Goal: Feedback & Contribution: Contribute content

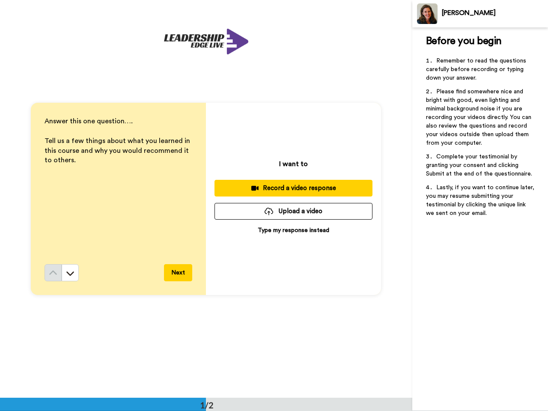
click at [480, 14] on div "[PERSON_NAME]" at bounding box center [495, 13] width 106 height 8
click at [480, 129] on span "Please find somewhere nice and bright with good, even lighting and minimal back…" at bounding box center [479, 117] width 107 height 57
click at [206, 199] on div "I want to Record a video response Upload a video Type my response instead" at bounding box center [293, 199] width 175 height 192
click at [116, 190] on div "Answer this one question…. ﻿ Tell us a few things about what you learned in thi…" at bounding box center [119, 191] width 148 height 148
click at [68, 273] on icon at bounding box center [70, 273] width 9 height 9
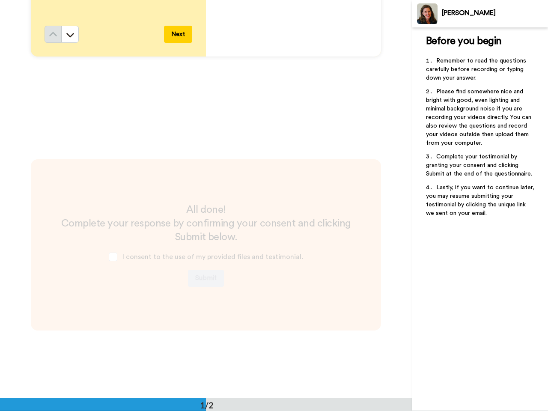
click at [291, 188] on div "All done! Complete your response by confirming your consent and clicking Submit…" at bounding box center [206, 358] width 413 height 398
click at [291, 217] on h2 "Complete your response by confirming your consent and clicking Submit below." at bounding box center [206, 230] width 316 height 27
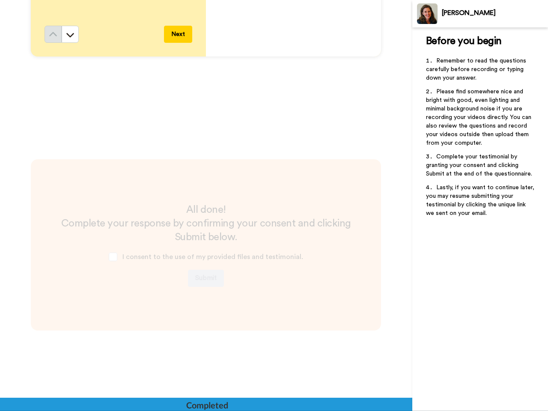
click at [291, 230] on div "All done! Complete your response by confirming your consent and clicking Submit…" at bounding box center [206, 245] width 316 height 84
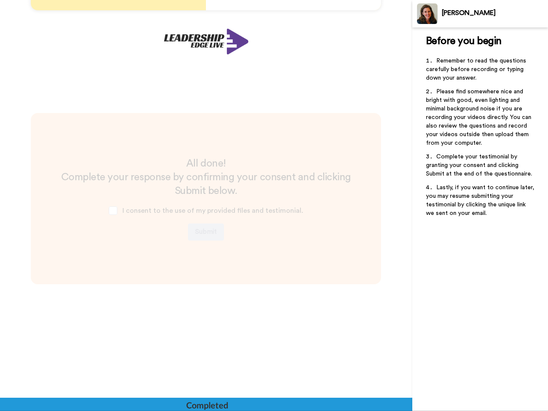
scroll to position [285, 0]
